Goal: Task Accomplishment & Management: Complete application form

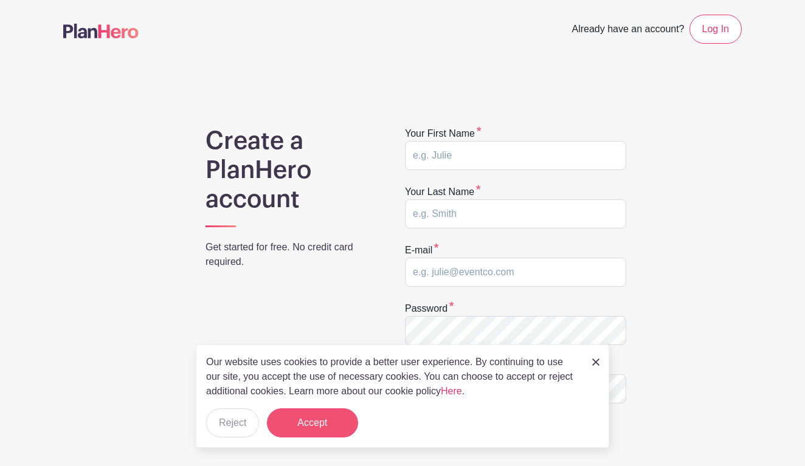
click at [351, 424] on button "Accept" at bounding box center [312, 423] width 91 height 29
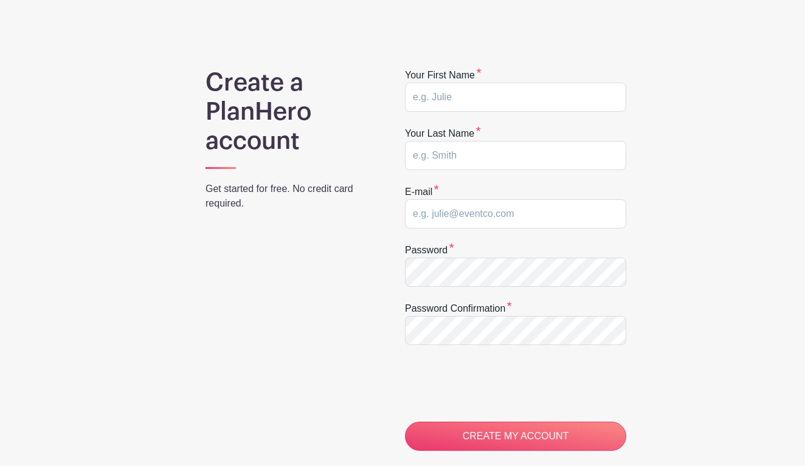
scroll to position [58, 0]
type input "[PERSON_NAME]"
type input "l"
type input "[EMAIL_ADDRESS][DOMAIN_NAME]"
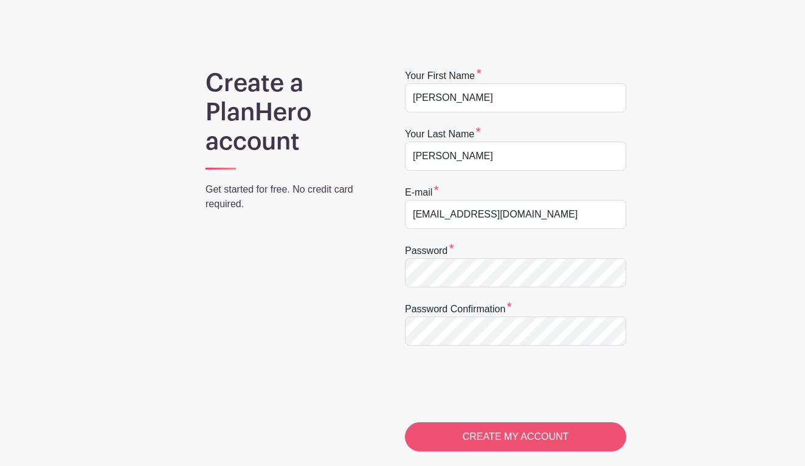
click at [478, 440] on input "CREATE MY ACCOUNT" at bounding box center [515, 437] width 221 height 29
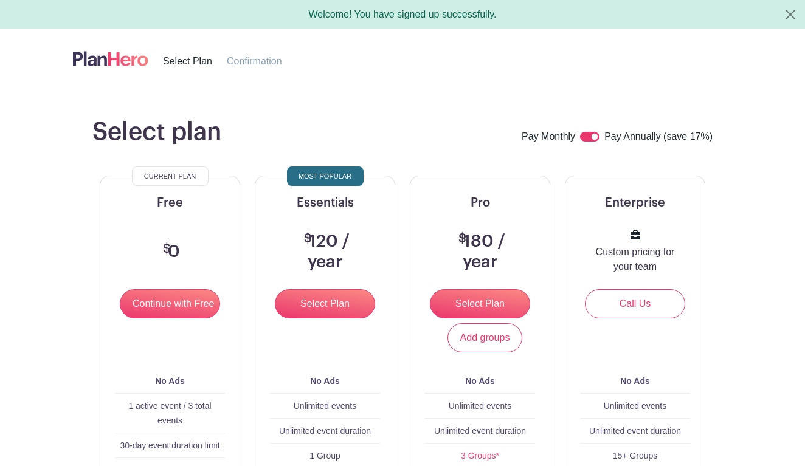
click at [586, 142] on div at bounding box center [592, 137] width 24 height 15
click at [586, 140] on input "checkbox" at bounding box center [589, 137] width 19 height 10
checkbox input "false"
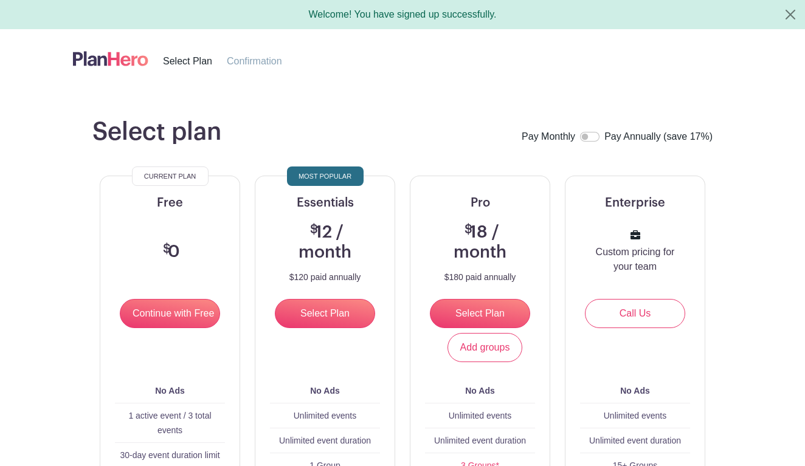
click at [597, 137] on input "checkbox" at bounding box center [589, 137] width 19 height 10
checkbox input "true"
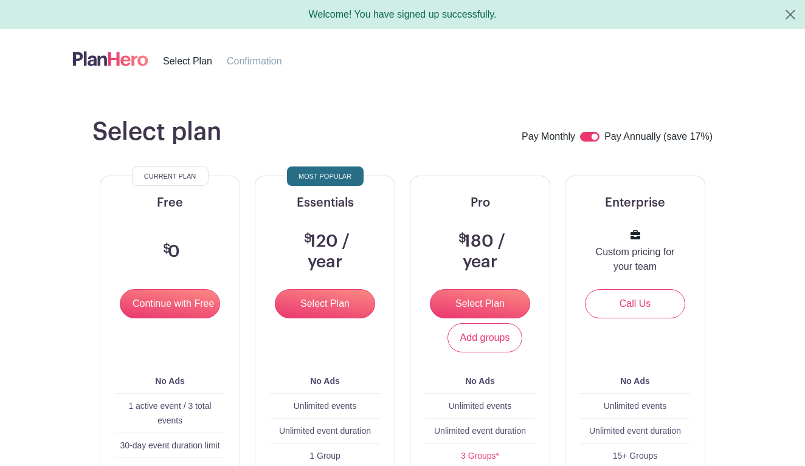
click at [583, 134] on input "checkbox" at bounding box center [589, 137] width 19 height 10
checkbox input "false"
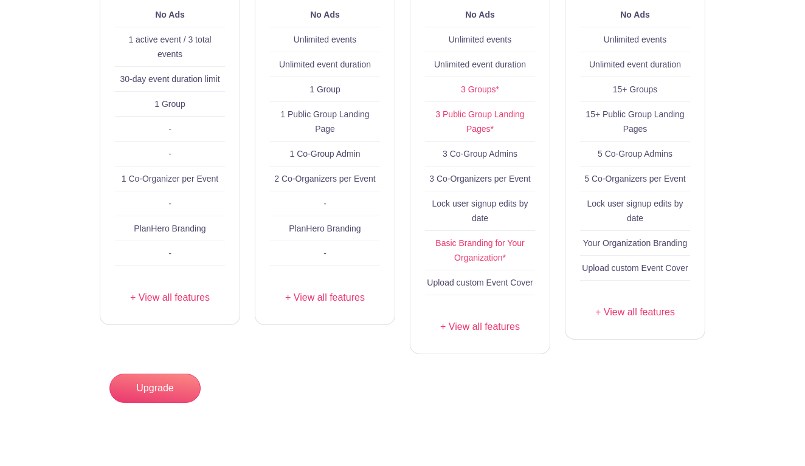
scroll to position [377, 0]
click at [191, 297] on link "+ View all features" at bounding box center [170, 297] width 110 height 15
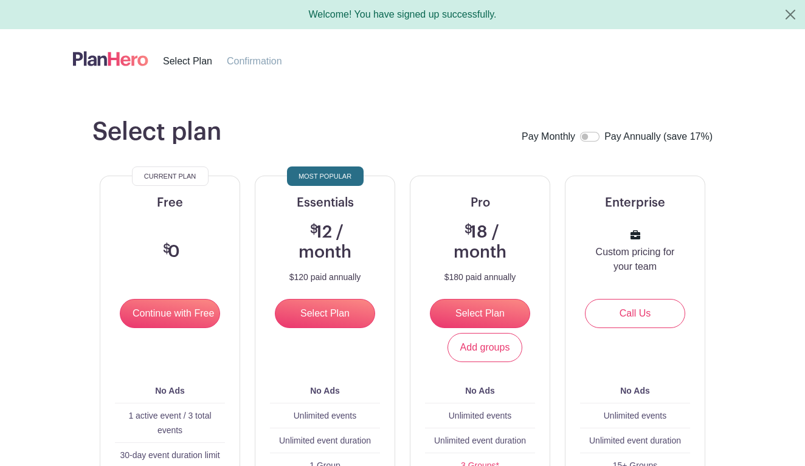
scroll to position [0, 0]
click at [189, 314] on input "Continue with Free" at bounding box center [170, 313] width 100 height 29
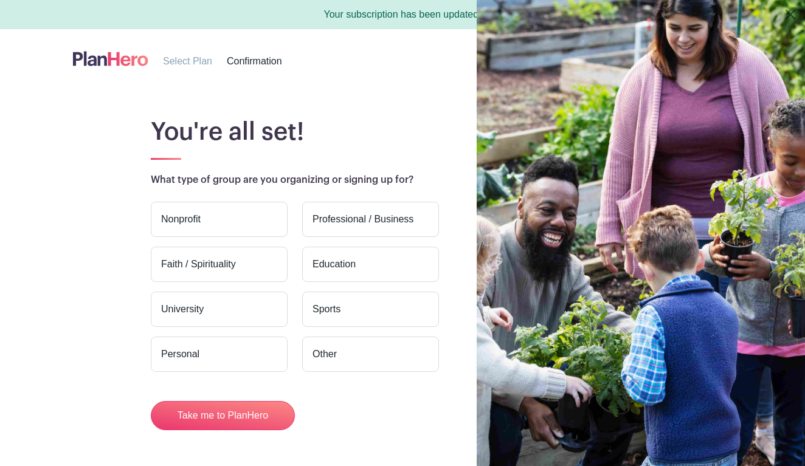
click at [218, 230] on label "Nonprofit" at bounding box center [219, 219] width 137 height 35
click at [0, 0] on input "Nonprofit" at bounding box center [0, 0] width 0 height 0
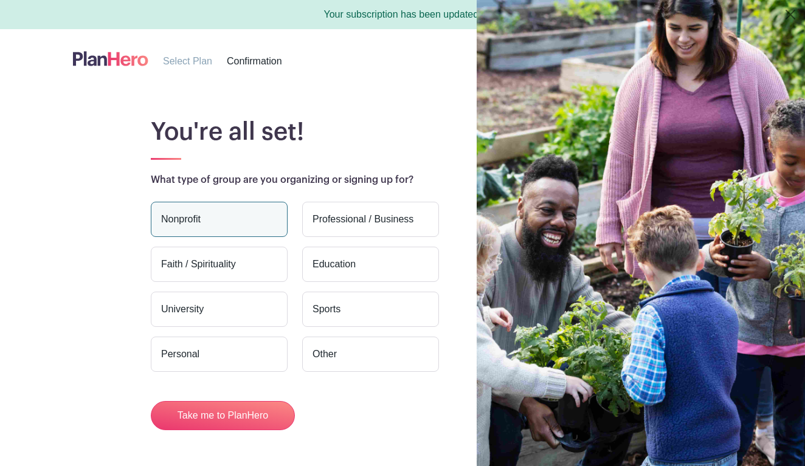
click at [215, 261] on label "Faith / Spirituality" at bounding box center [219, 264] width 137 height 35
click at [0, 0] on input "Faith / Spirituality" at bounding box center [0, 0] width 0 height 0
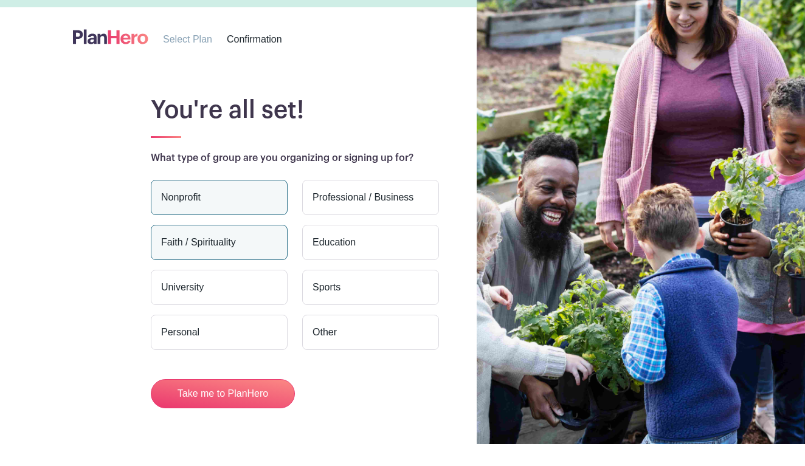
scroll to position [27, 0]
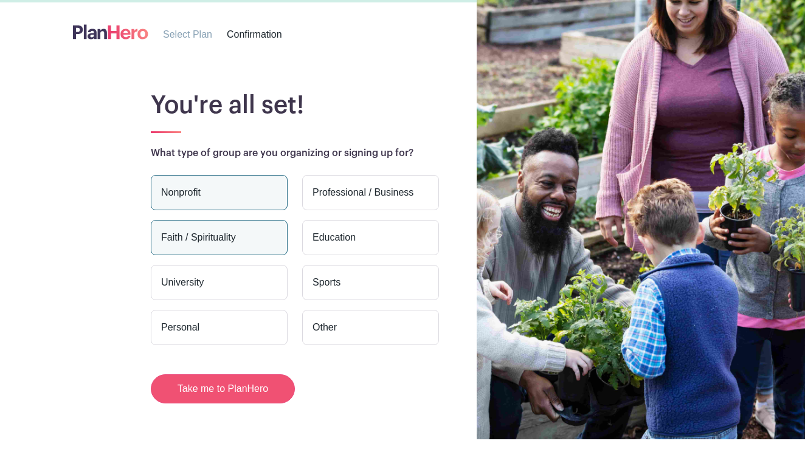
click at [209, 389] on button "Take me to PlanHero" at bounding box center [223, 389] width 144 height 29
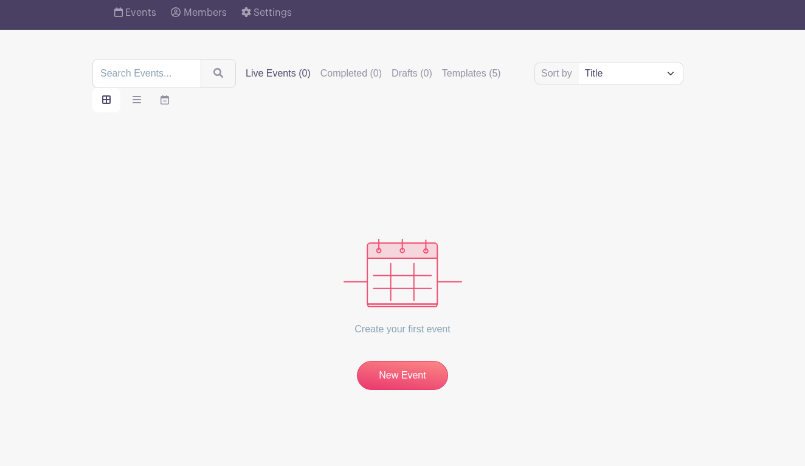
scroll to position [95, 0]
click at [400, 386] on link "New Event" at bounding box center [402, 375] width 91 height 29
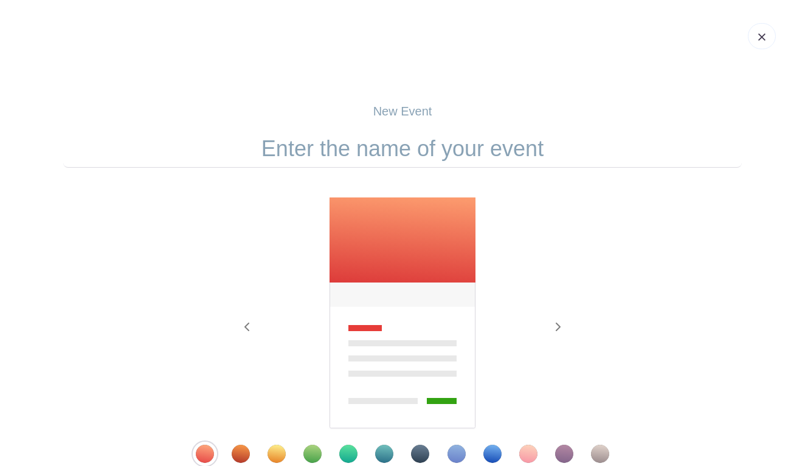
click at [419, 114] on p "New Event" at bounding box center [402, 111] width 679 height 18
click at [420, 151] on input "text" at bounding box center [402, 149] width 679 height 38
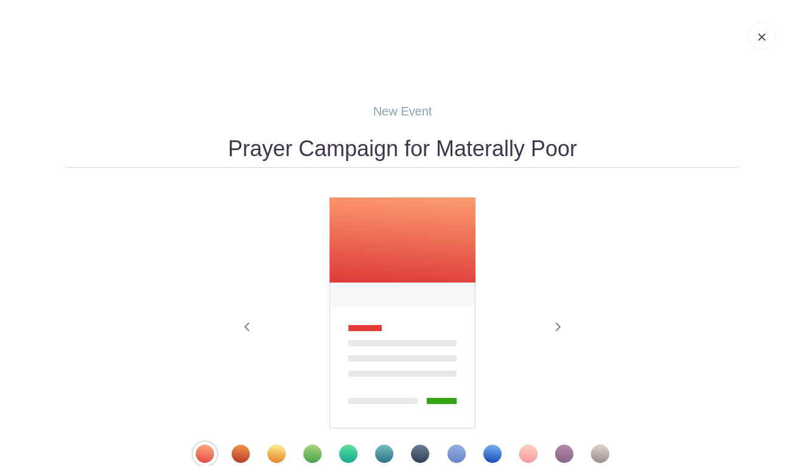
click at [469, 150] on input "Prayer Campaign for Materally Poor" at bounding box center [402, 149] width 679 height 38
click at [438, 151] on input "Prayer Campaign for Materally Poor" at bounding box center [402, 149] width 679 height 38
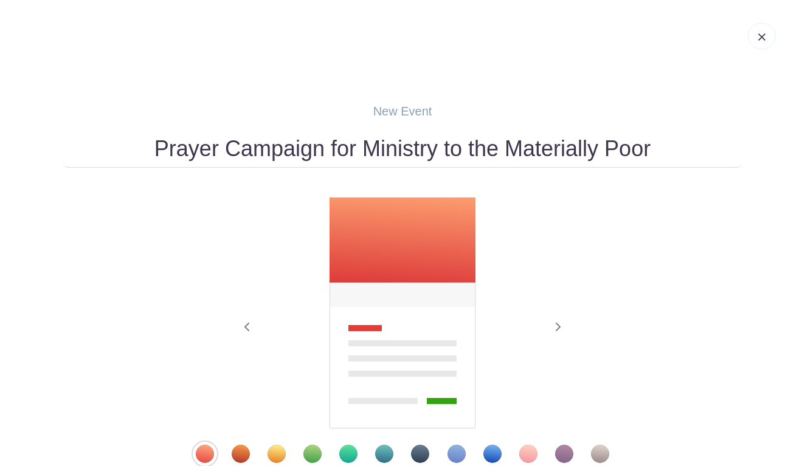
click at [656, 145] on input "Prayer Campaign for Ministry to the Materially Poor" at bounding box center [402, 149] width 679 height 38
click at [506, 148] on input "Prayer Campaign for Ministry to the Materially Poor" at bounding box center [402, 149] width 679 height 38
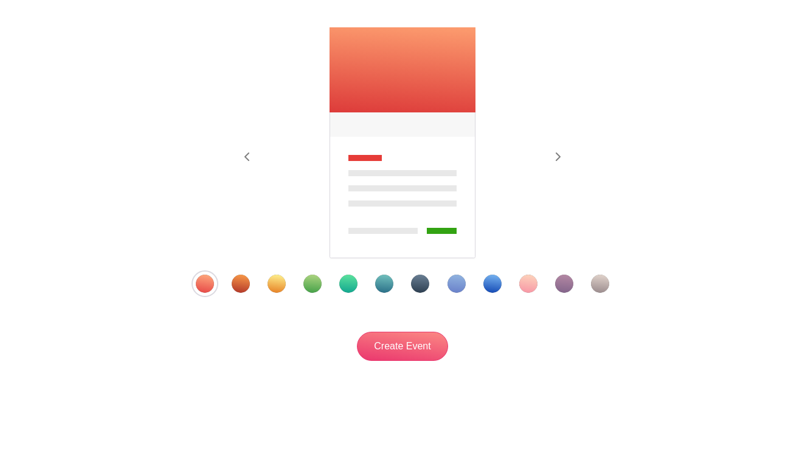
scroll to position [172, 0]
type input "Prayer For the Materially Poor"
click at [496, 288] on div "Template 9" at bounding box center [492, 284] width 18 height 18
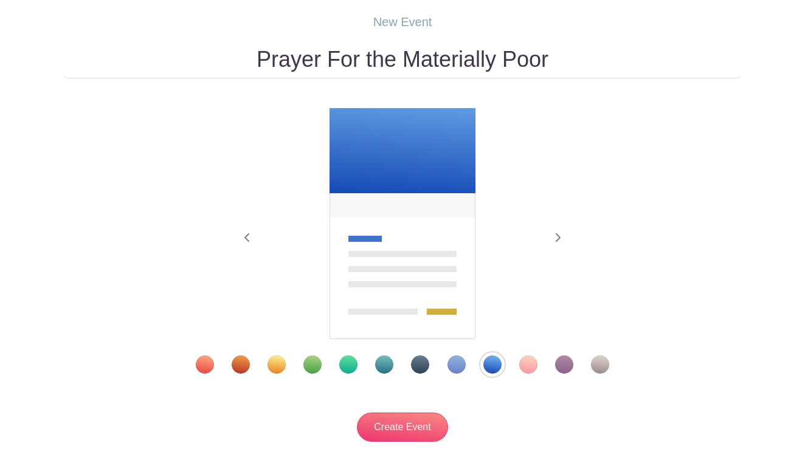
scroll to position [91, 0]
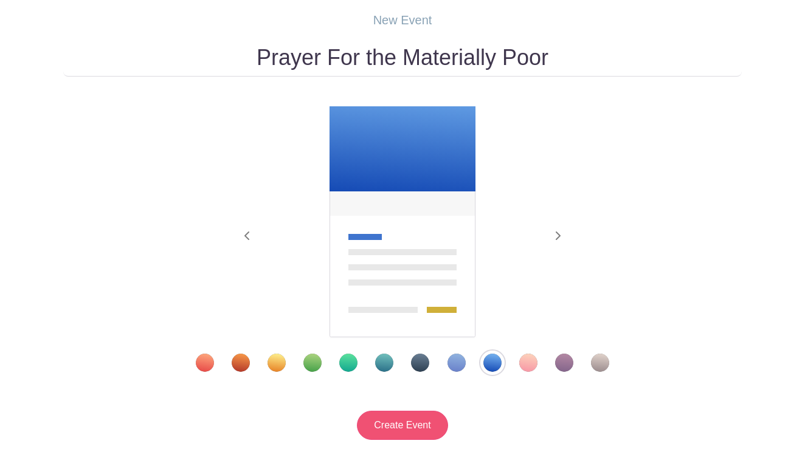
click at [414, 429] on input "Create Event" at bounding box center [402, 425] width 91 height 29
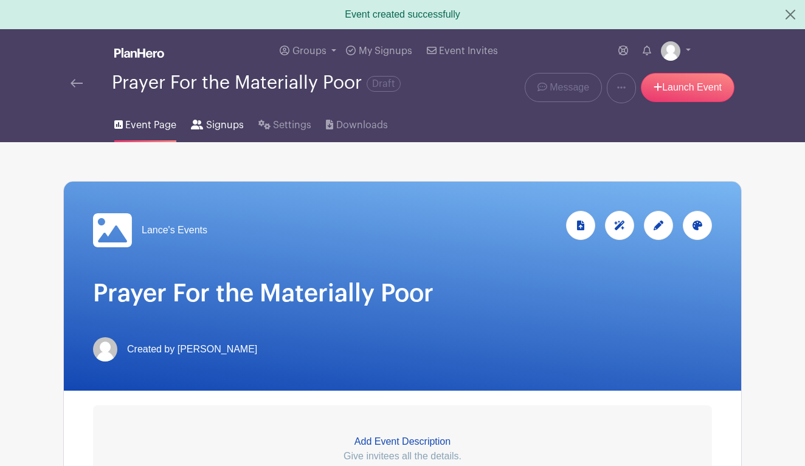
click at [226, 119] on span "Signups" at bounding box center [225, 125] width 38 height 15
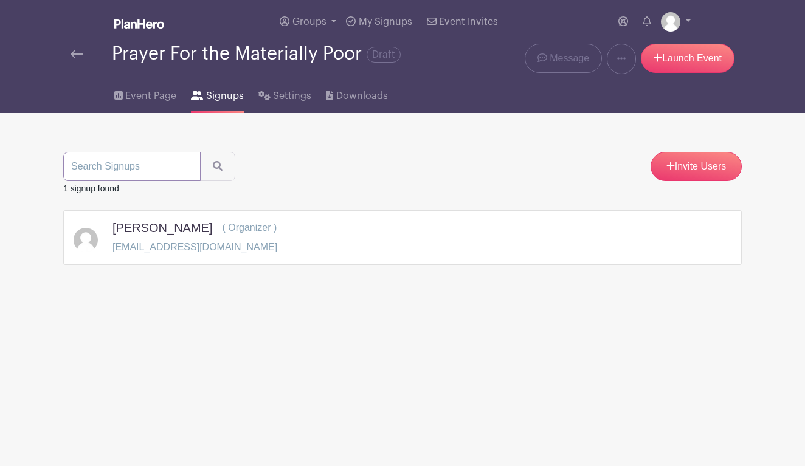
click at [135, 171] on input "search" at bounding box center [131, 166] width 137 height 29
click at [378, 25] on span "My Signups" at bounding box center [386, 22] width 54 height 10
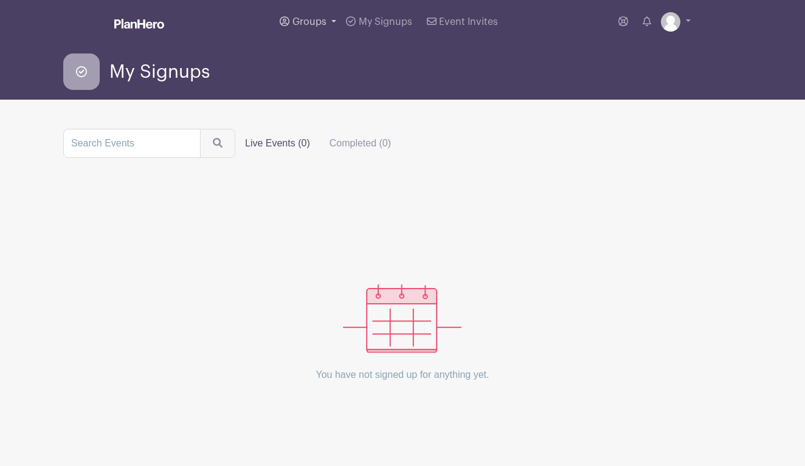
click at [311, 24] on span "Groups" at bounding box center [309, 22] width 34 height 10
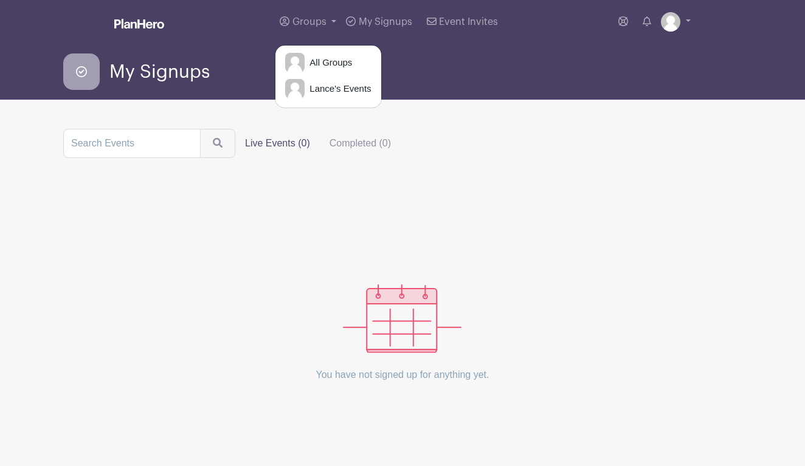
click at [145, 74] on span "My Signups" at bounding box center [159, 72] width 100 height 20
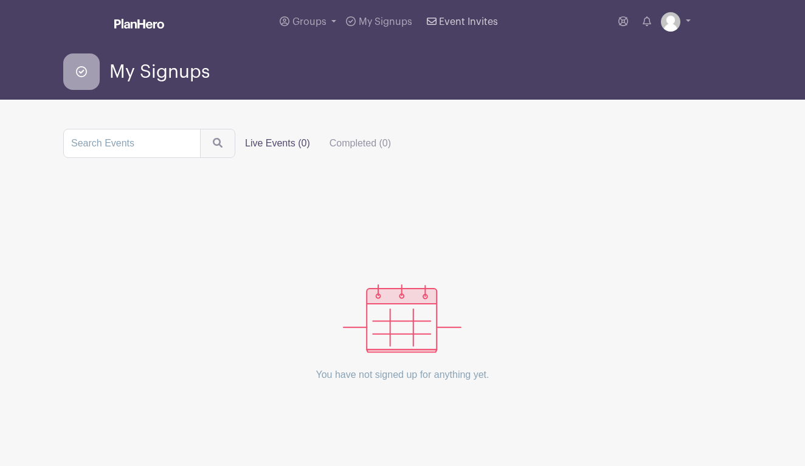
click at [459, 28] on link "Event Invites" at bounding box center [462, 22] width 81 height 44
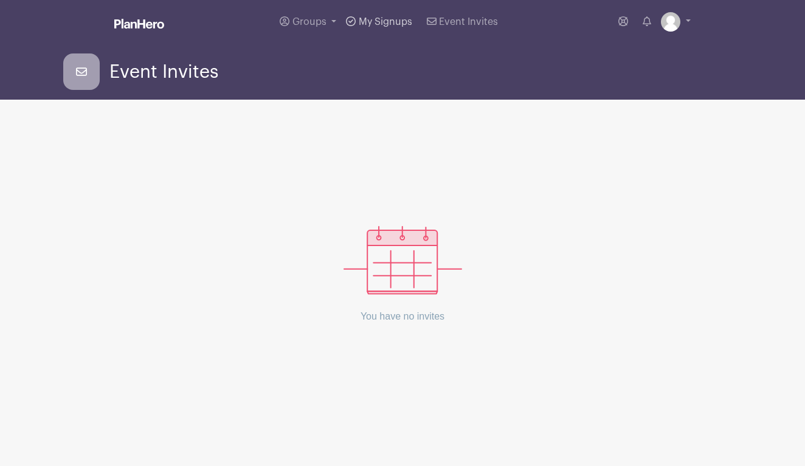
click at [393, 22] on span "My Signups" at bounding box center [386, 22] width 54 height 10
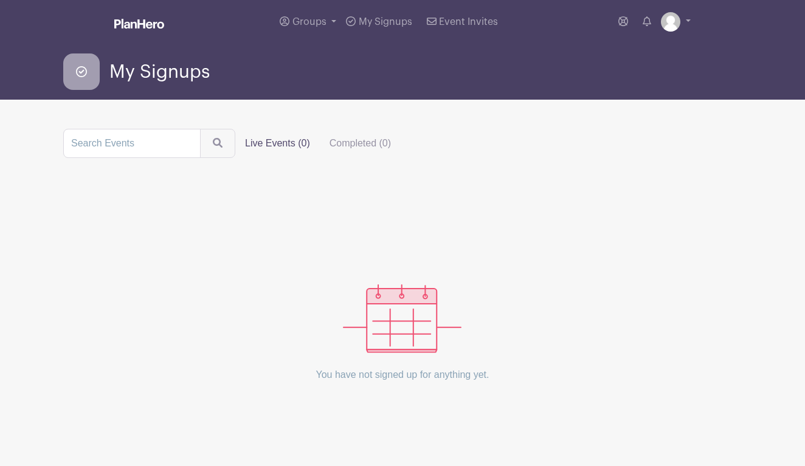
click at [147, 27] on img at bounding box center [139, 24] width 50 height 10
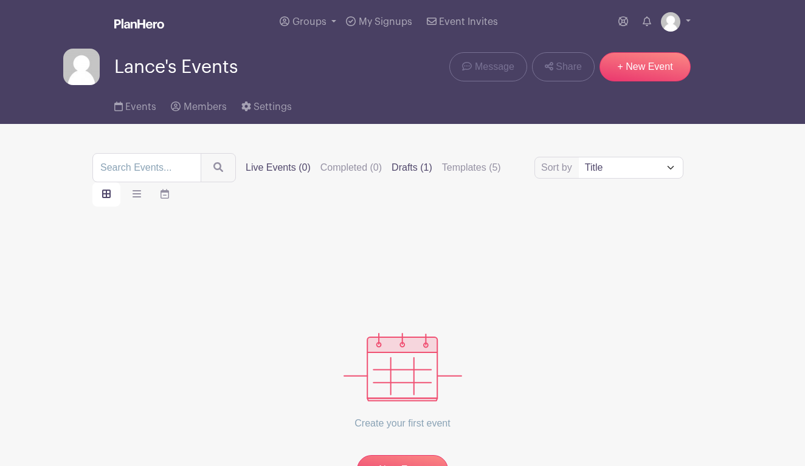
click at [423, 167] on label "Drafts (1)" at bounding box center [412, 168] width 41 height 15
click at [0, 0] on input "Drafts (1)" at bounding box center [0, 0] width 0 height 0
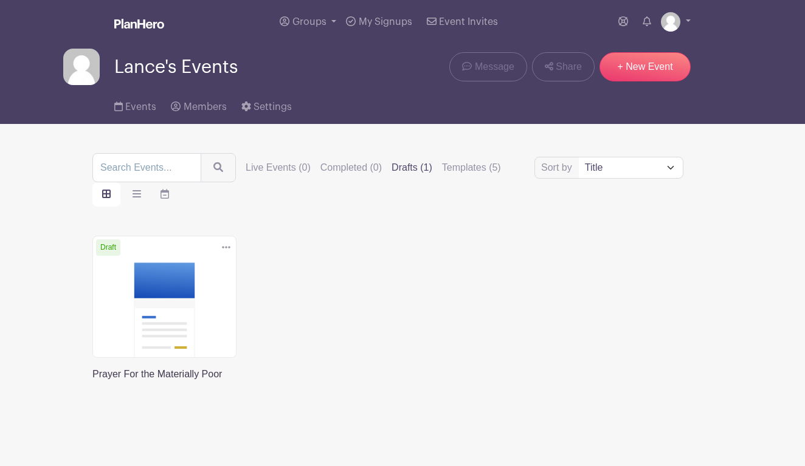
click at [92, 382] on link at bounding box center [92, 382] width 0 height 0
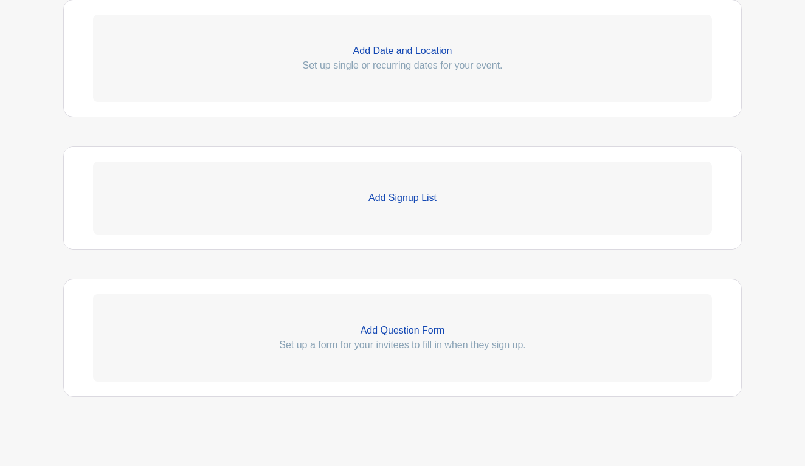
scroll to position [512, 0]
click at [279, 201] on p "Add Signup List" at bounding box center [402, 195] width 619 height 15
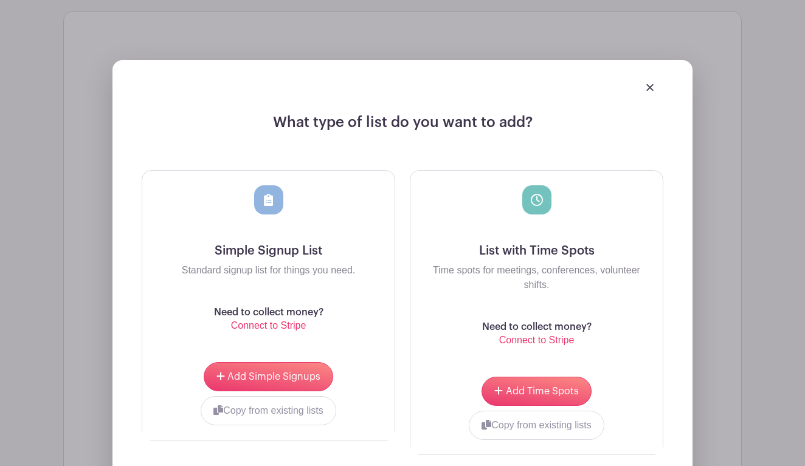
scroll to position [646, 0]
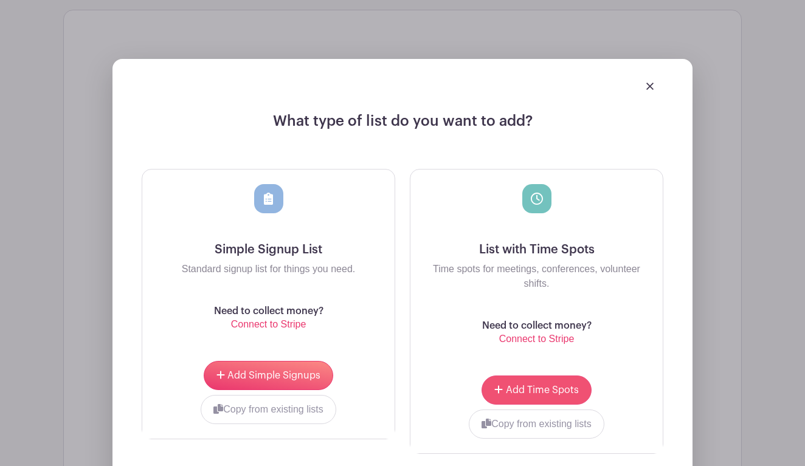
click at [545, 387] on span "Add Time Spots" at bounding box center [542, 391] width 73 height 10
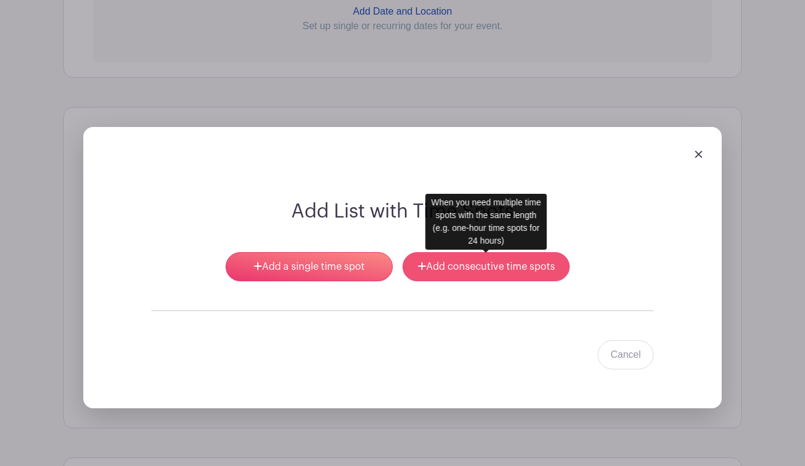
click at [465, 276] on link "Add consecutive time spots" at bounding box center [486, 266] width 167 height 29
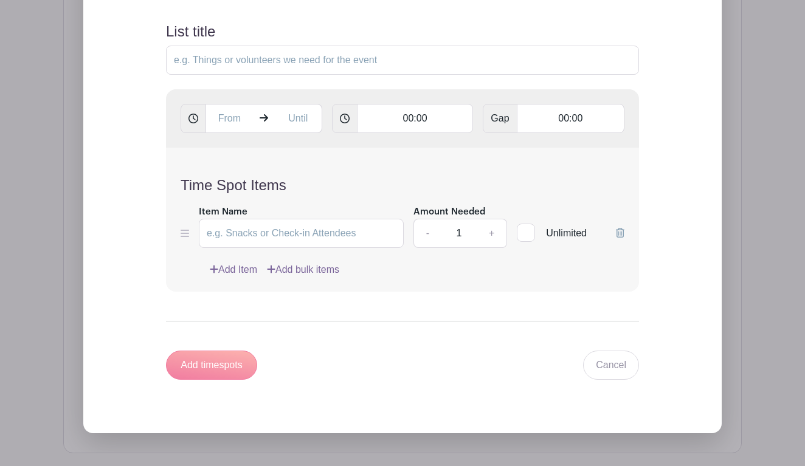
scroll to position [891, 0]
click at [232, 119] on input "text" at bounding box center [229, 117] width 47 height 29
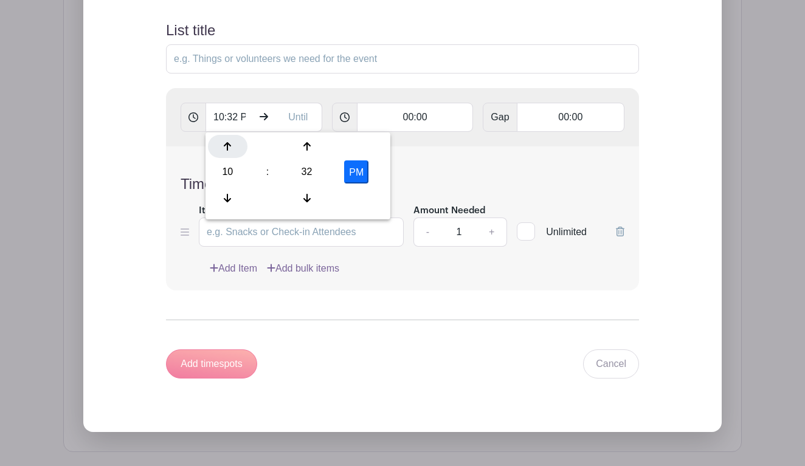
click at [232, 148] on div at bounding box center [228, 146] width 40 height 23
type input "11:32 PM"
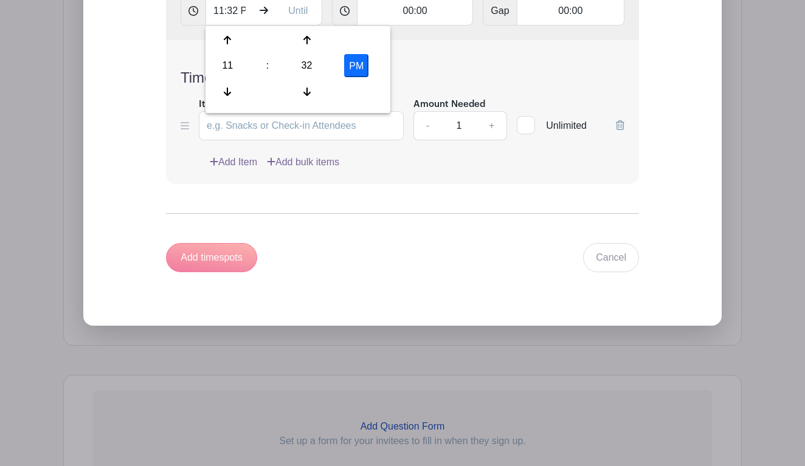
scroll to position [974, 0]
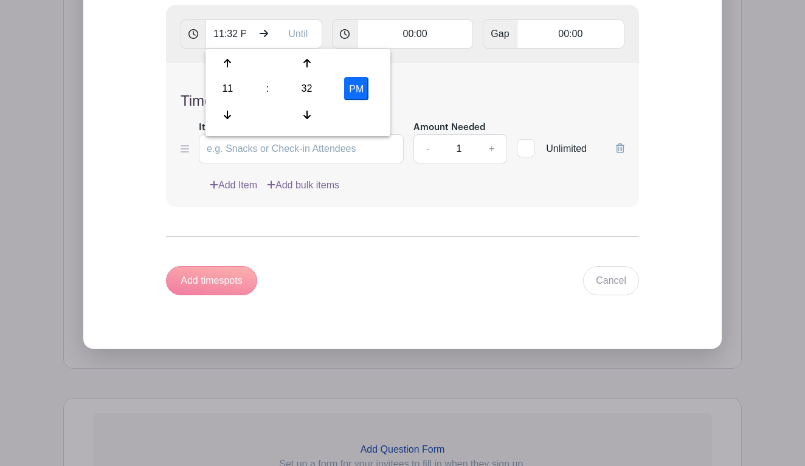
click at [387, 184] on div "Add Item Add bulk items" at bounding box center [417, 185] width 415 height 15
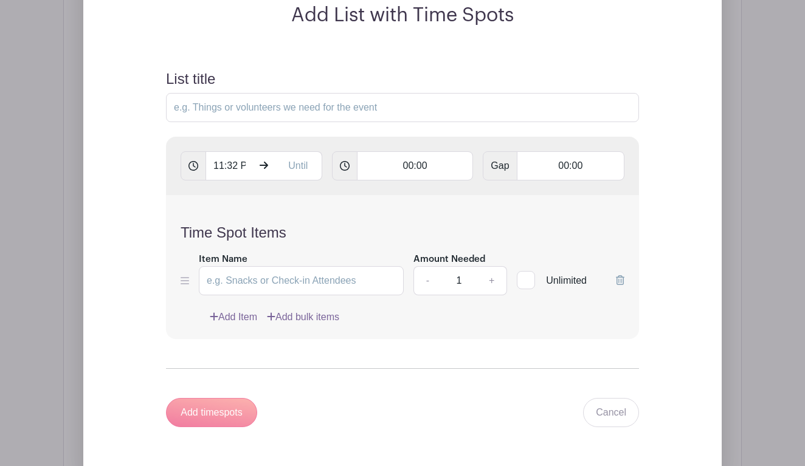
scroll to position [841, 0]
click at [192, 171] on icon at bounding box center [194, 167] width 10 height 10
click at [306, 168] on input "text" at bounding box center [298, 167] width 47 height 29
type input "10:32 PM"
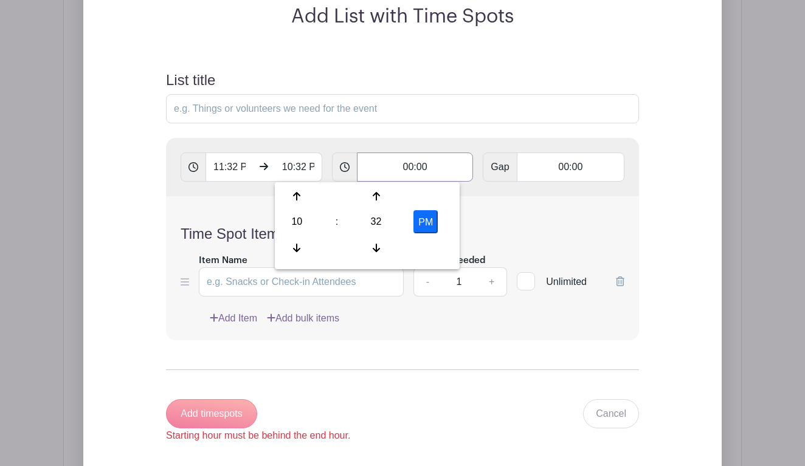
click at [415, 171] on input "00:00" at bounding box center [415, 167] width 117 height 29
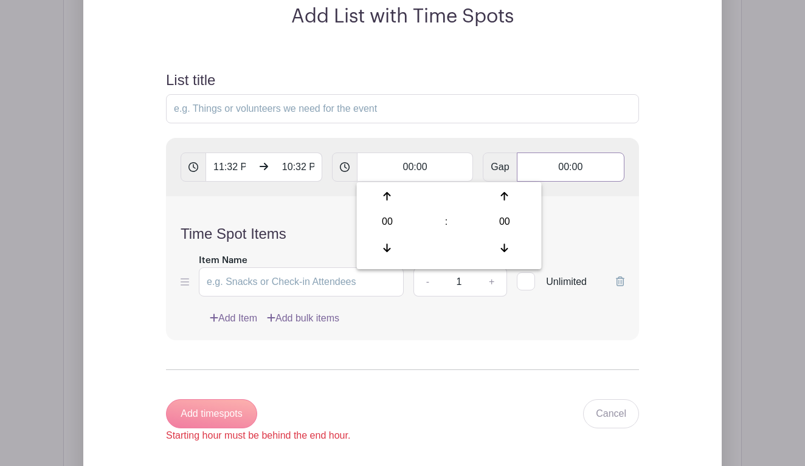
click at [554, 172] on input "00:00" at bounding box center [571, 167] width 108 height 29
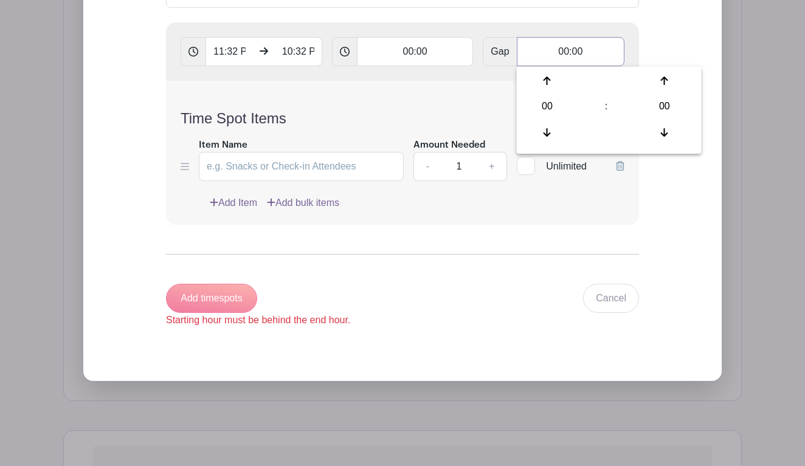
scroll to position [969, 0]
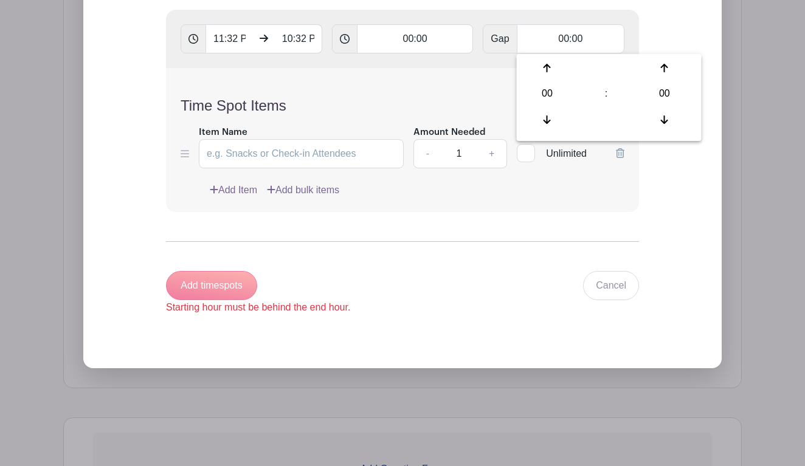
click at [491, 154] on link "+" at bounding box center [492, 153] width 30 height 29
click at [425, 156] on link "-" at bounding box center [428, 153] width 28 height 29
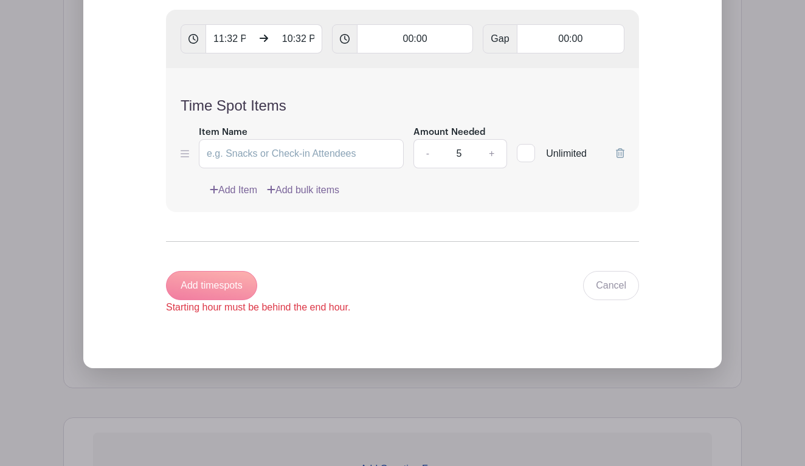
type input "4"
click at [320, 193] on link "Add bulk items" at bounding box center [303, 190] width 72 height 15
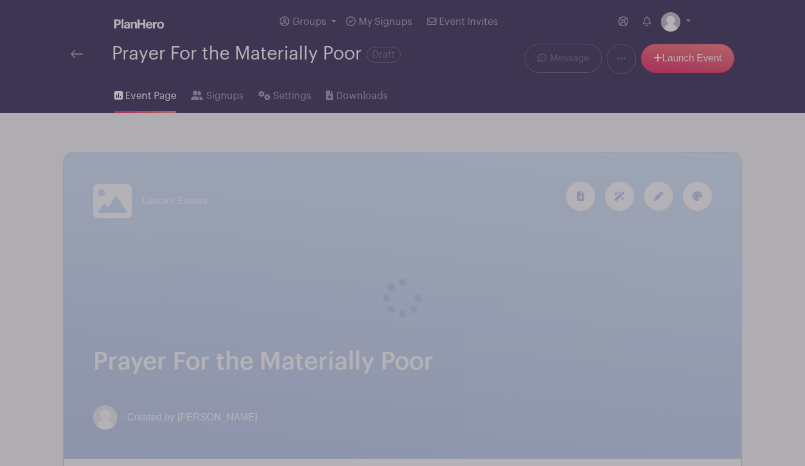
scroll to position [0, 0]
